Goal: Task Accomplishment & Management: Complete application form

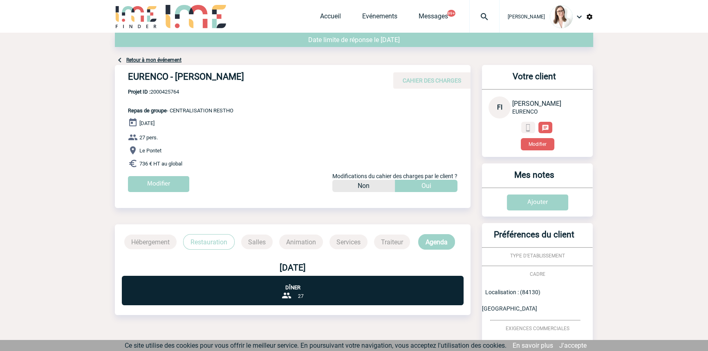
click at [324, 10] on div "Accueil Evénements Messages 99+ Projet, client Projet, client" at bounding box center [409, 16] width 179 height 33
click at [324, 16] on link "Accueil" at bounding box center [330, 17] width 21 height 11
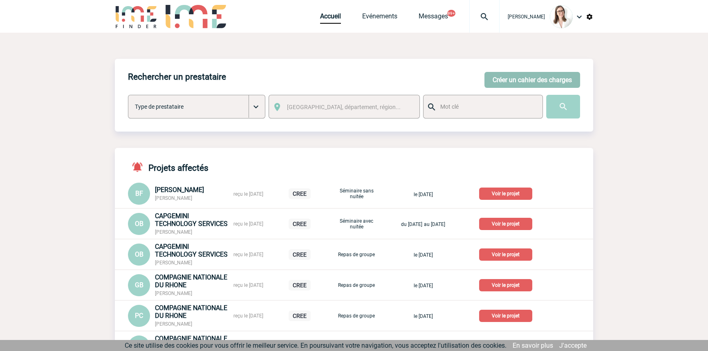
click at [484, 76] on button "Créer un cahier des charges" at bounding box center [532, 80] width 96 height 16
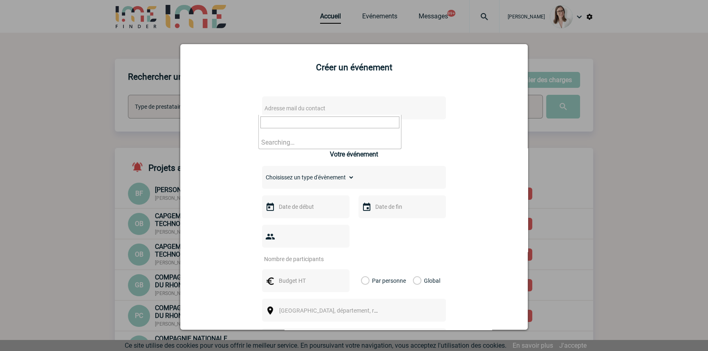
click at [367, 106] on span "Adresse mail du contact" at bounding box center [332, 108] width 143 height 11
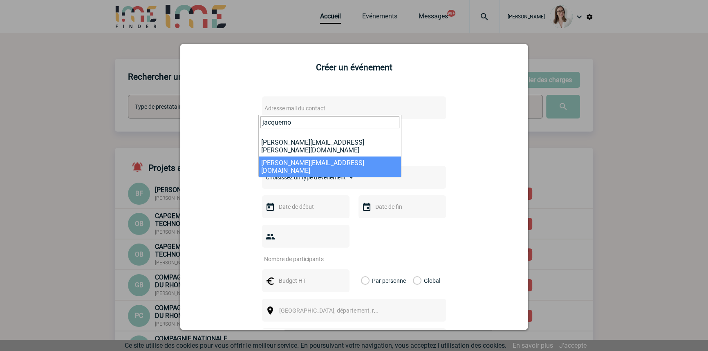
type input "jacquemo"
drag, startPoint x: 318, startPoint y: 151, endPoint x: 318, endPoint y: 166, distance: 14.7
select select "129489"
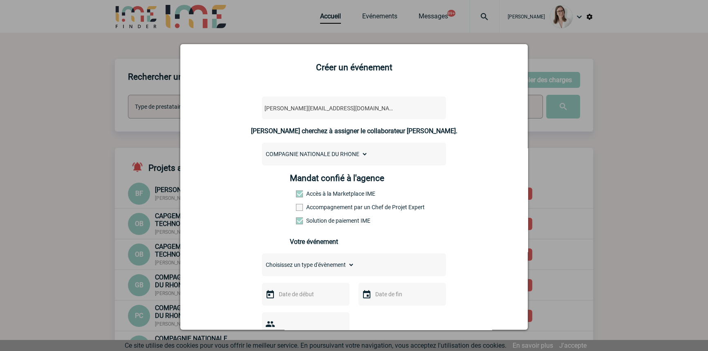
scroll to position [123, 0]
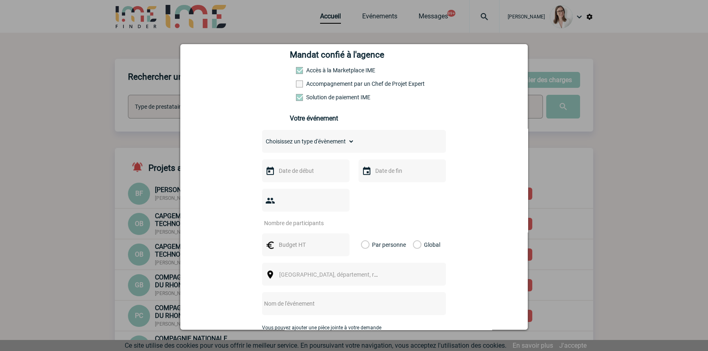
click at [292, 139] on select "Choisissez un type d'évènement Séminaire avec nuitée Séminaire sans nuitée Repa…" at bounding box center [308, 141] width 92 height 11
click at [262, 138] on select "Choisissez un type d'évènement Séminaire avec nuitée Séminaire sans nuitée Repa…" at bounding box center [308, 141] width 92 height 11
click at [284, 143] on select "Choisissez un type d'évènement Séminaire avec nuitée Séminaire sans nuitée Repa…" at bounding box center [308, 141] width 92 height 11
click at [262, 138] on select "Choisissez un type d'évènement Séminaire avec nuitée Séminaire sans nuitée Repa…" at bounding box center [308, 141] width 92 height 11
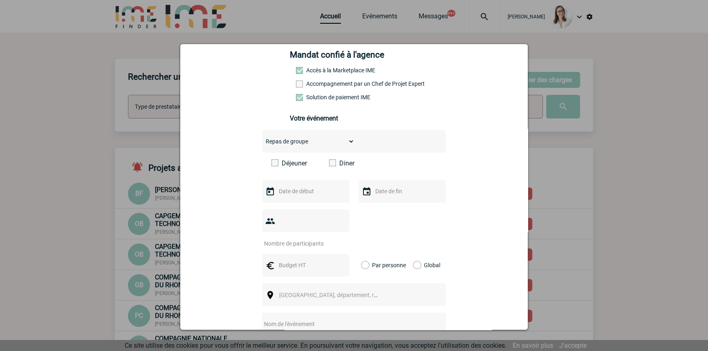
click at [310, 145] on select "Choisissez un type d'évènement Séminaire avec nuitée Séminaire sans nuitée Repa…" at bounding box center [308, 141] width 92 height 11
select select "2"
click at [262, 138] on select "Choisissez un type d'évènement Séminaire avec nuitée Séminaire sans nuitée Repa…" at bounding box center [308, 141] width 92 height 11
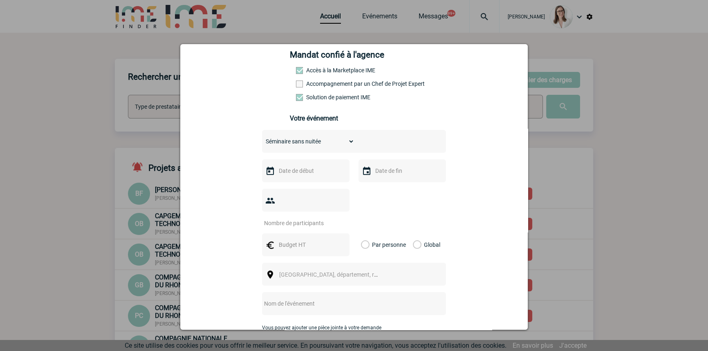
click at [302, 218] on input "number" at bounding box center [300, 223] width 77 height 11
type input "100"
drag, startPoint x: 324, startPoint y: 230, endPoint x: 234, endPoint y: 237, distance: 91.0
click at [323, 239] on input "text" at bounding box center [305, 244] width 56 height 11
type input "7860"
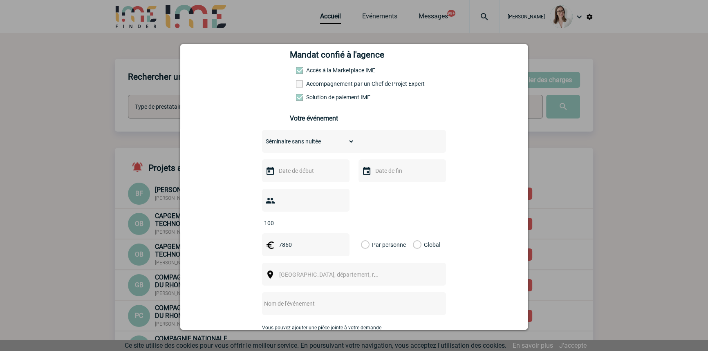
click at [413, 236] on label "Global" at bounding box center [415, 244] width 5 height 23
click at [0, 0] on input "Global" at bounding box center [0, 0] width 0 height 0
click at [276, 269] on span "[GEOGRAPHIC_DATA], département, région..." at bounding box center [332, 274] width 112 height 11
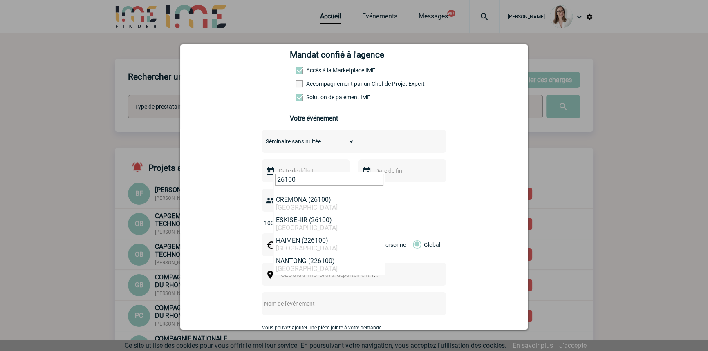
type input "26100"
select select "35289"
click at [303, 298] on input "text" at bounding box center [343, 303] width 162 height 11
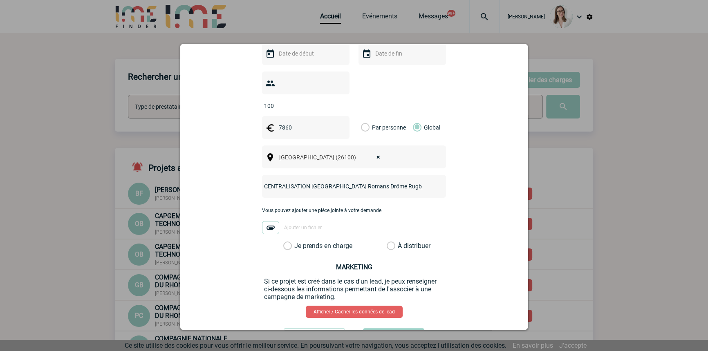
scroll to position [248, 0]
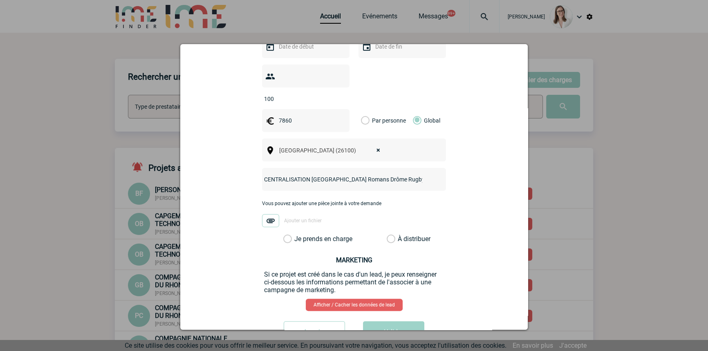
type input "CENTRALISATION [GEOGRAPHIC_DATA] Romans Drôme Rugby"
click at [297, 235] on label "Je prends en charge" at bounding box center [290, 239] width 14 height 8
click at [0, 0] on input "Je prends en charge" at bounding box center [0, 0] width 0 height 0
click at [394, 321] on button "Valider" at bounding box center [393, 332] width 61 height 23
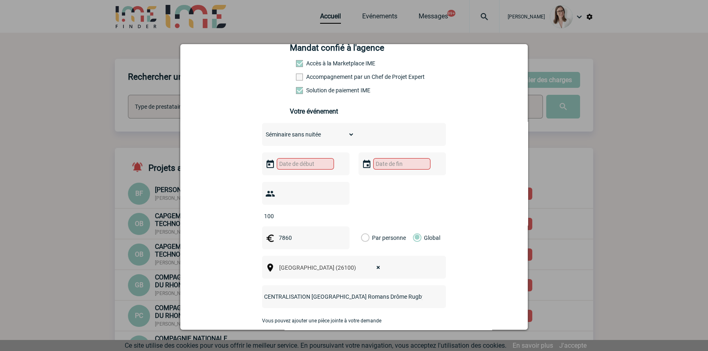
scroll to position [123, 0]
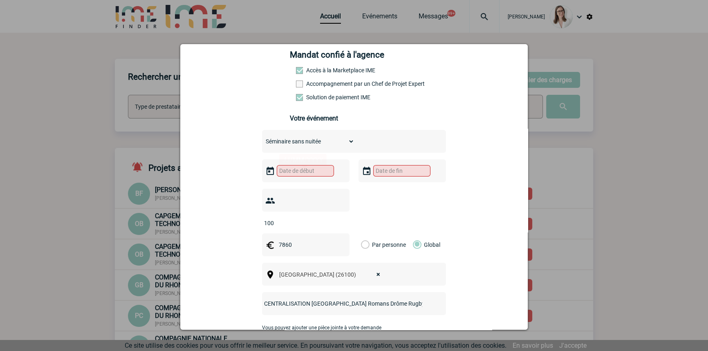
click at [305, 173] on input "text" at bounding box center [305, 170] width 57 height 11
click at [379, 190] on span "Suivant" at bounding box center [380, 188] width 7 height 7
click at [380, 190] on span "Suivant" at bounding box center [380, 188] width 7 height 7
click at [298, 281] on link "27" at bounding box center [299, 282] width 15 height 15
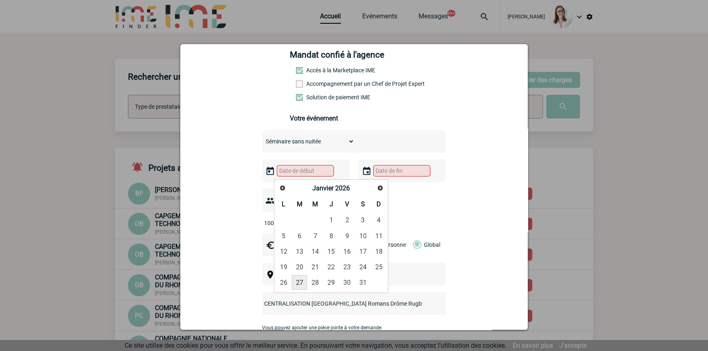
type input "[DATE]"
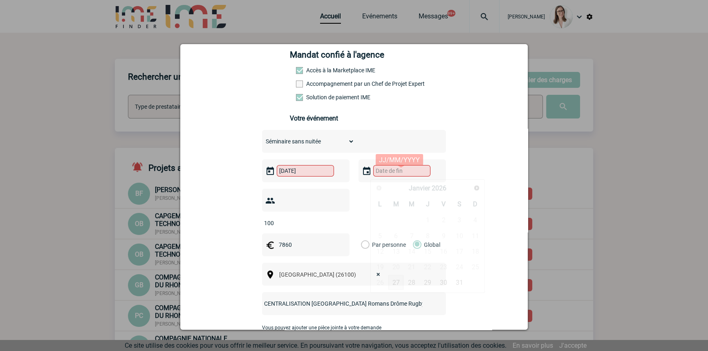
click at [384, 173] on input "text" at bounding box center [401, 170] width 57 height 11
click at [395, 279] on link "27" at bounding box center [395, 282] width 15 height 15
type input "[DATE]"
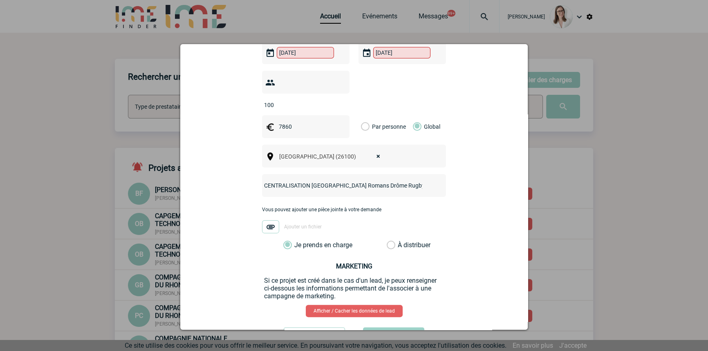
scroll to position [268, 0]
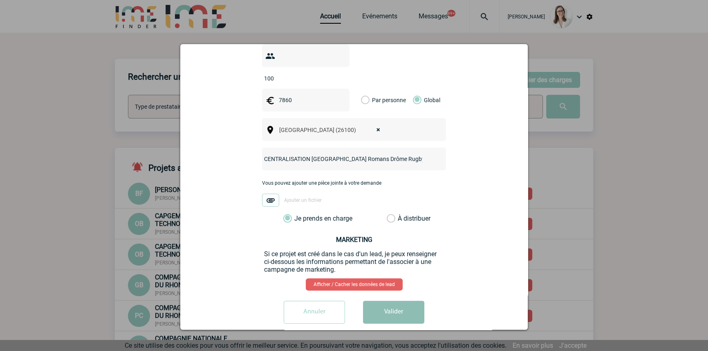
click at [370, 301] on button "Valider" at bounding box center [393, 312] width 61 height 23
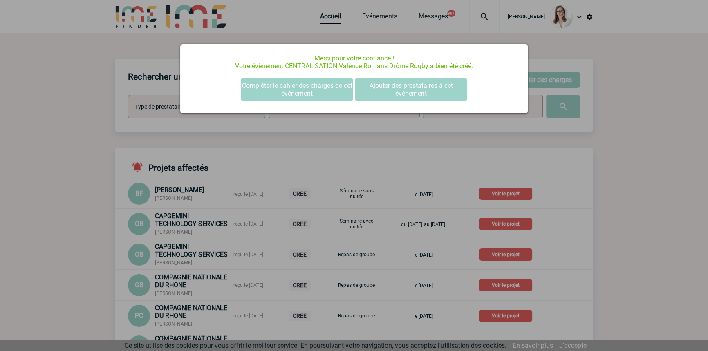
scroll to position [0, 0]
click at [299, 94] on button "Compléter le cahier des charges de cet événement" at bounding box center [297, 89] width 112 height 23
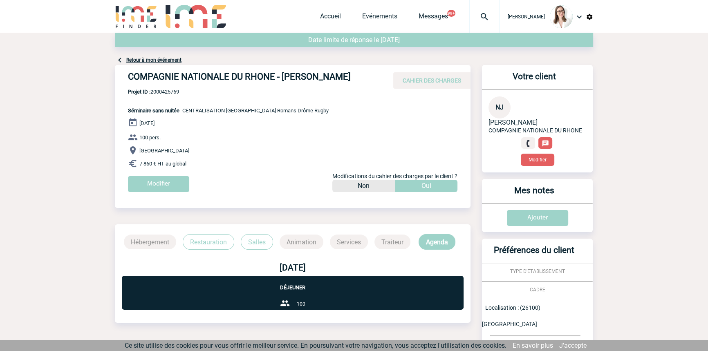
click at [152, 95] on span "Projet ID : 2000425769" at bounding box center [228, 92] width 201 height 6
copy span "2000425769"
click at [452, 13] on span "Messages" at bounding box center [443, 16] width 51 height 8
drag, startPoint x: 461, startPoint y: 18, endPoint x: 462, endPoint y: 29, distance: 10.6
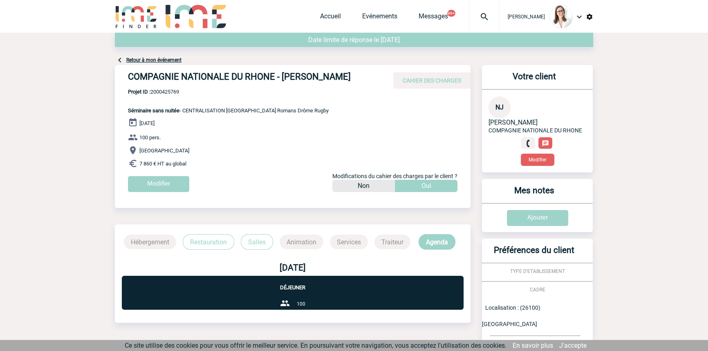
click at [469, 19] on img at bounding box center [483, 17] width 29 height 10
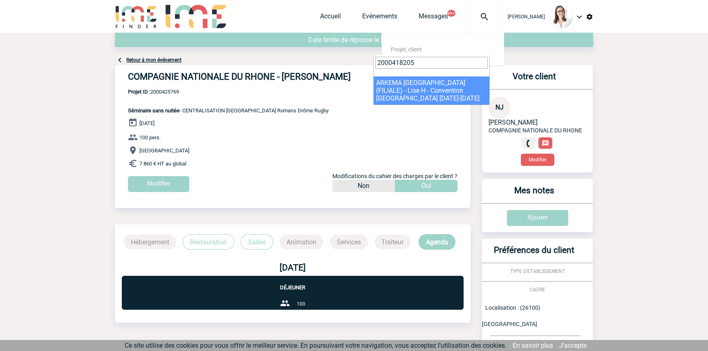
type input "2000418205"
select select "17706"
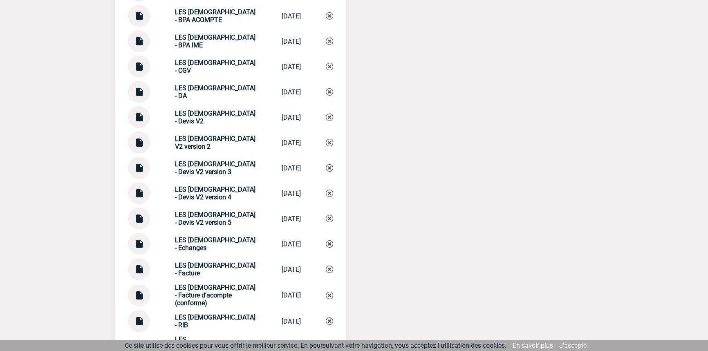
scroll to position [3538, 0]
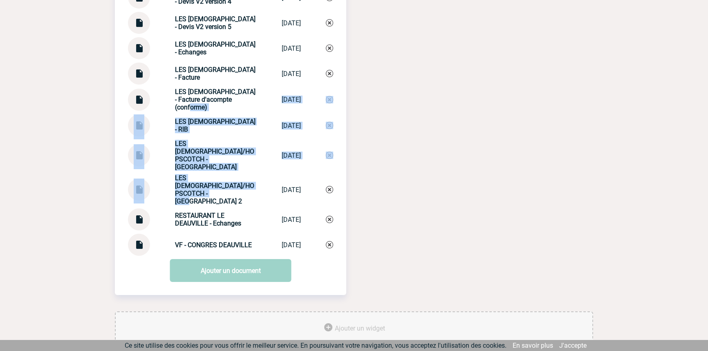
drag, startPoint x: 234, startPoint y: 132, endPoint x: 231, endPoint y: 185, distance: 53.2
click at [231, 185] on div "LES FRANCISCANES/HOPSCOTCH - Echanges 2" at bounding box center [216, 189] width 82 height 31
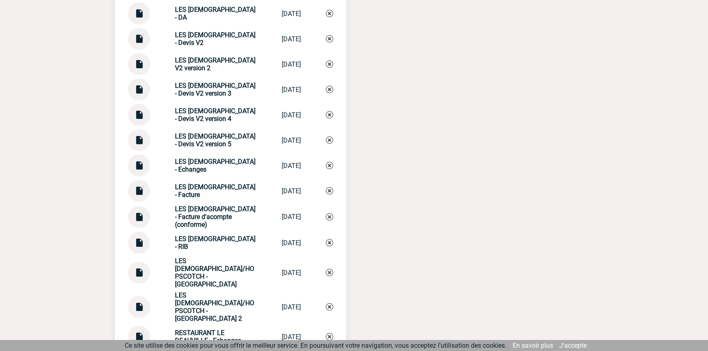
scroll to position [3414, 0]
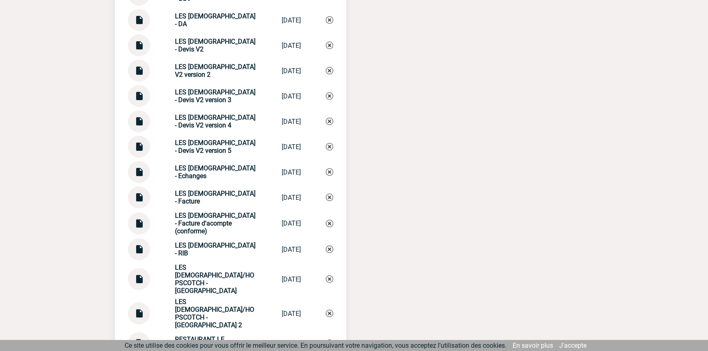
click at [140, 194] on img at bounding box center [139, 194] width 11 height 16
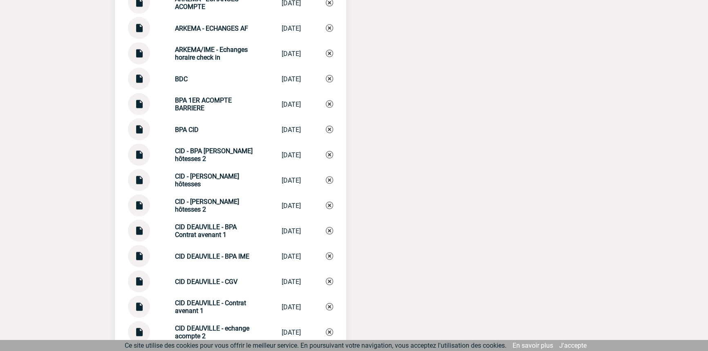
scroll to position [2052, 0]
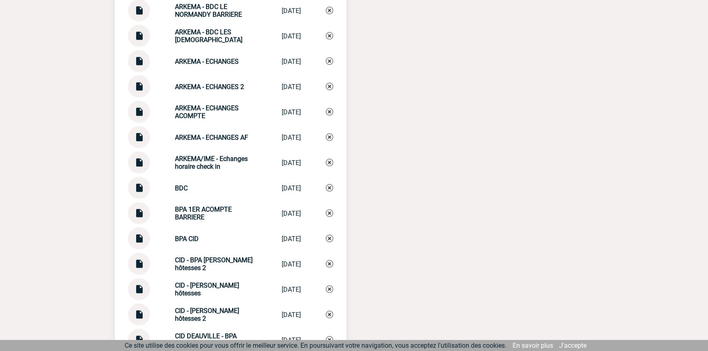
click at [196, 76] on div "ARKEMA - ECHANGES 2 ARKEMA - ECHANG... 26/09/2025" at bounding box center [230, 87] width 205 height 22
drag, startPoint x: 196, startPoint y: 76, endPoint x: 200, endPoint y: 78, distance: 4.8
click at [196, 76] on div "ARKEMA - ECHANGES 2 ARKEMA - ECHANG... 26/09/2025" at bounding box center [230, 87] width 205 height 22
copy div "ARKEMA - ECHANGES 2 ARKEMA - ECHANG..."
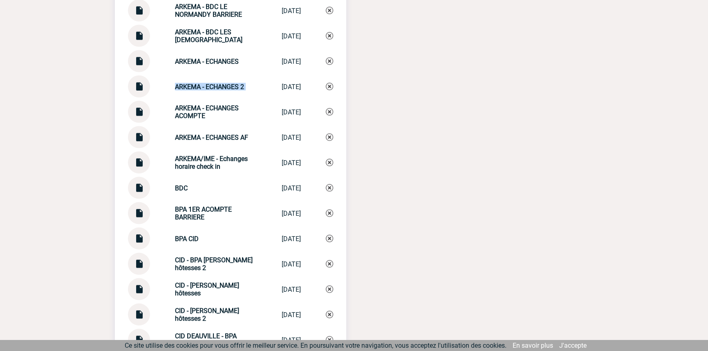
click at [330, 84] on img at bounding box center [329, 86] width 7 height 7
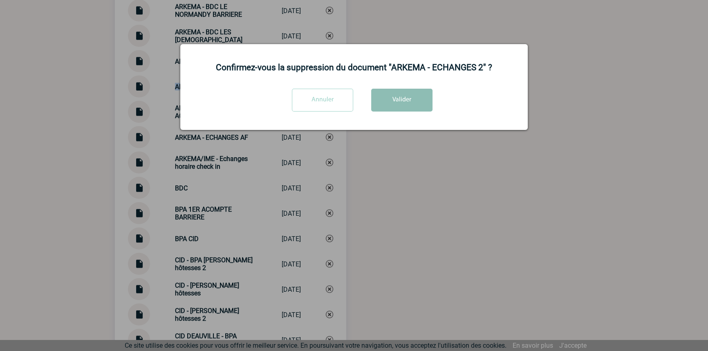
click at [408, 98] on button "Valider" at bounding box center [401, 100] width 61 height 23
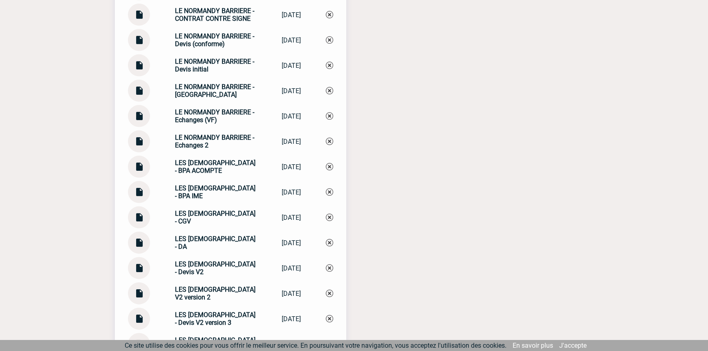
scroll to position [3512, 0]
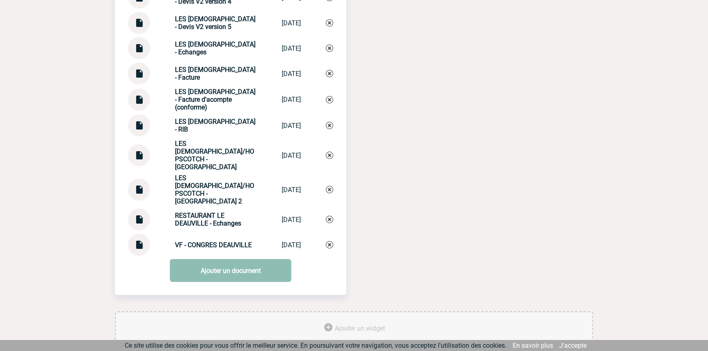
click at [219, 259] on link "Ajouter un document" at bounding box center [230, 270] width 121 height 23
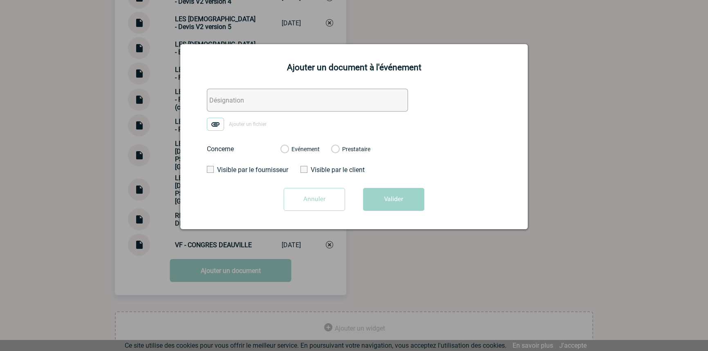
click at [219, 105] on input "text" at bounding box center [307, 100] width 201 height 23
paste input "ARKEMA - ECHANGES 2"
type input "ARKEMA - ECHANGES 2"
click at [217, 126] on img at bounding box center [215, 124] width 17 height 13
click at [0, 0] on input "Ajouter un fichier" at bounding box center [0, 0] width 0 height 0
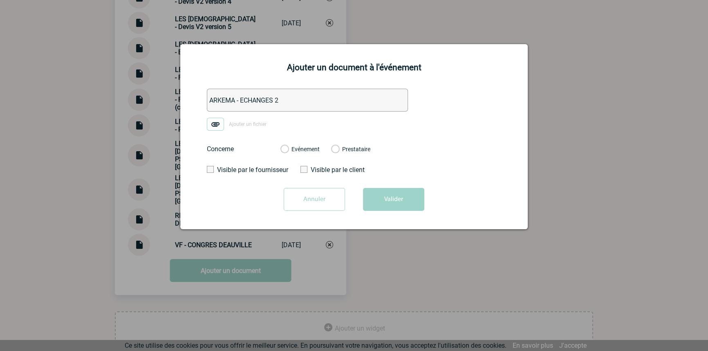
drag, startPoint x: 217, startPoint y: 126, endPoint x: 316, endPoint y: 152, distance: 102.1
click at [288, 151] on label "Evénement" at bounding box center [284, 149] width 8 height 7
click at [0, 0] on input "Evénement" at bounding box center [0, 0] width 0 height 0
click at [367, 197] on button "Valider" at bounding box center [393, 199] width 61 height 23
